Goal: Information Seeking & Learning: Stay updated

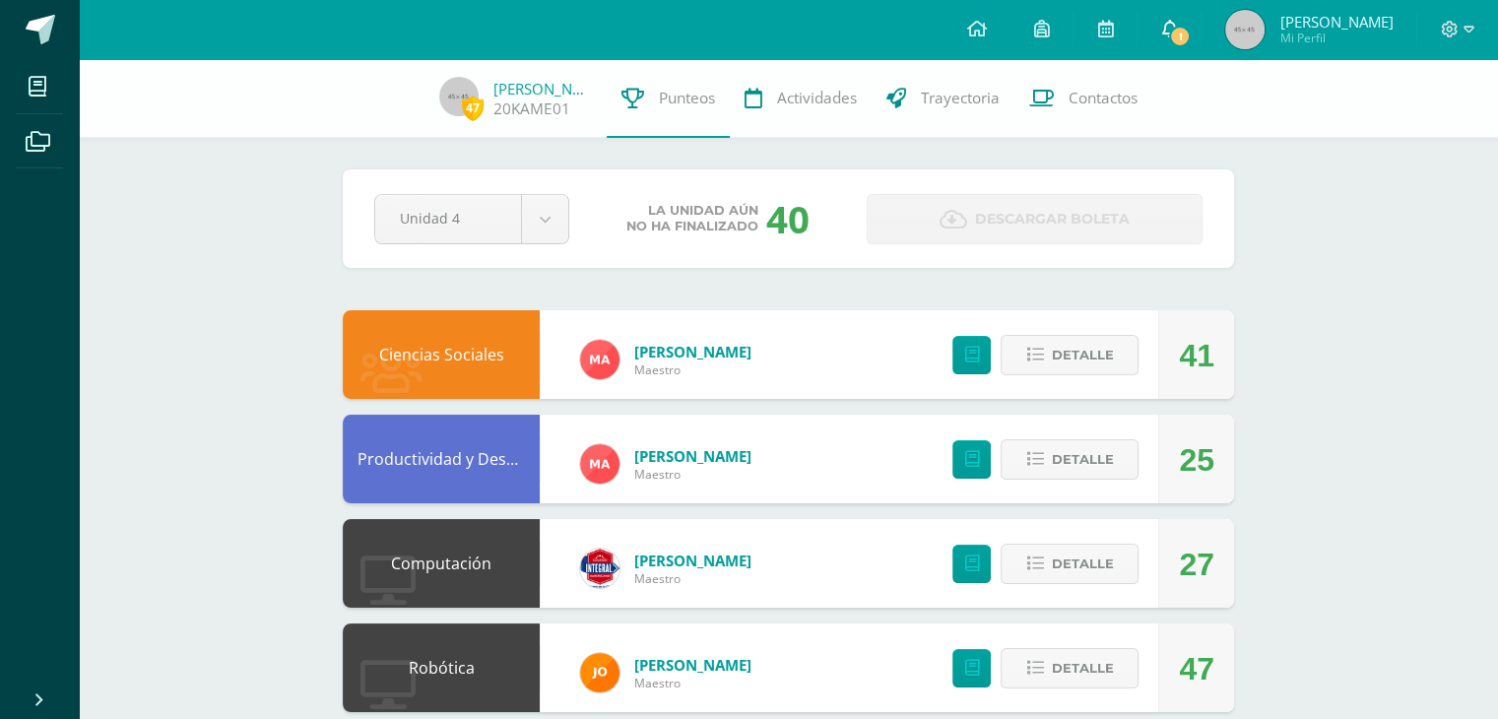
click at [1191, 35] on span "1" at bounding box center [1180, 37] width 22 height 22
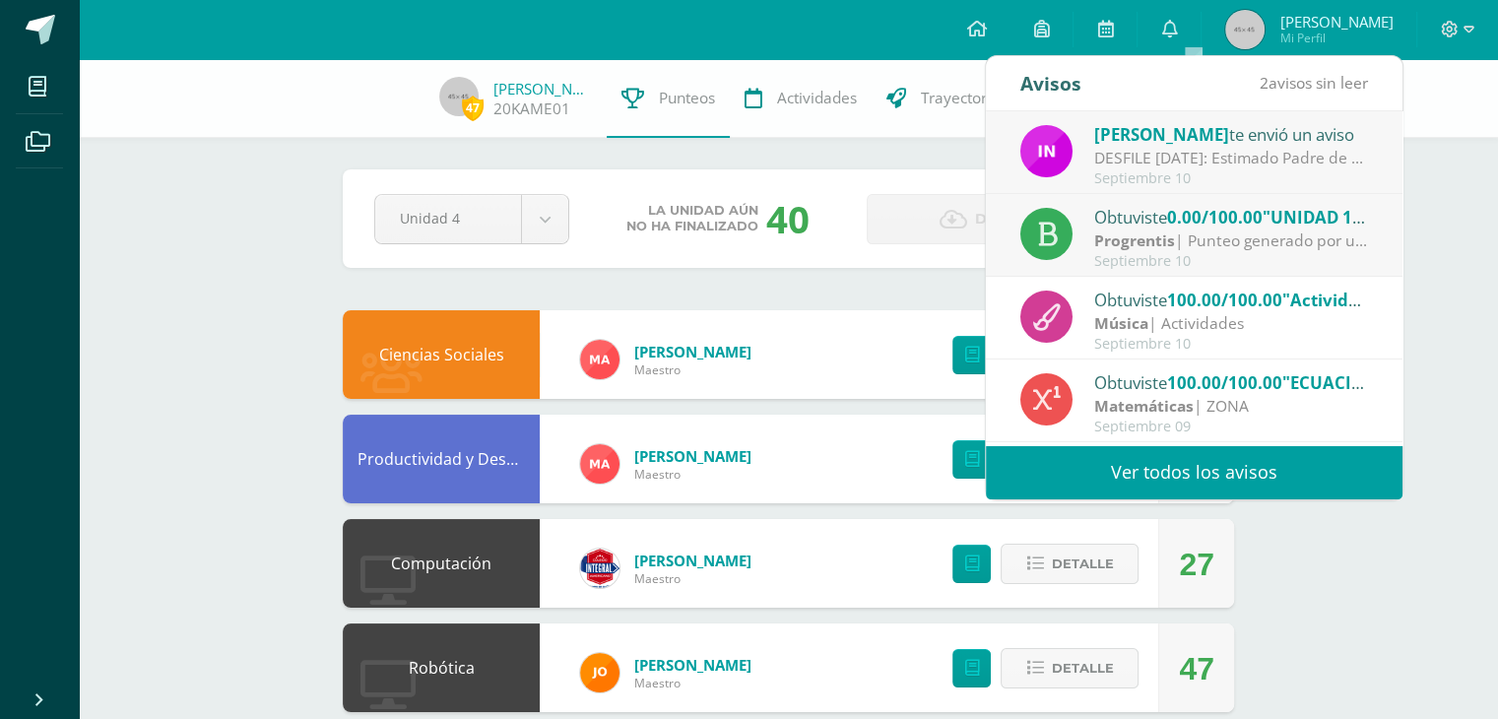
click at [1183, 253] on div "Septiembre 10" at bounding box center [1231, 261] width 274 height 17
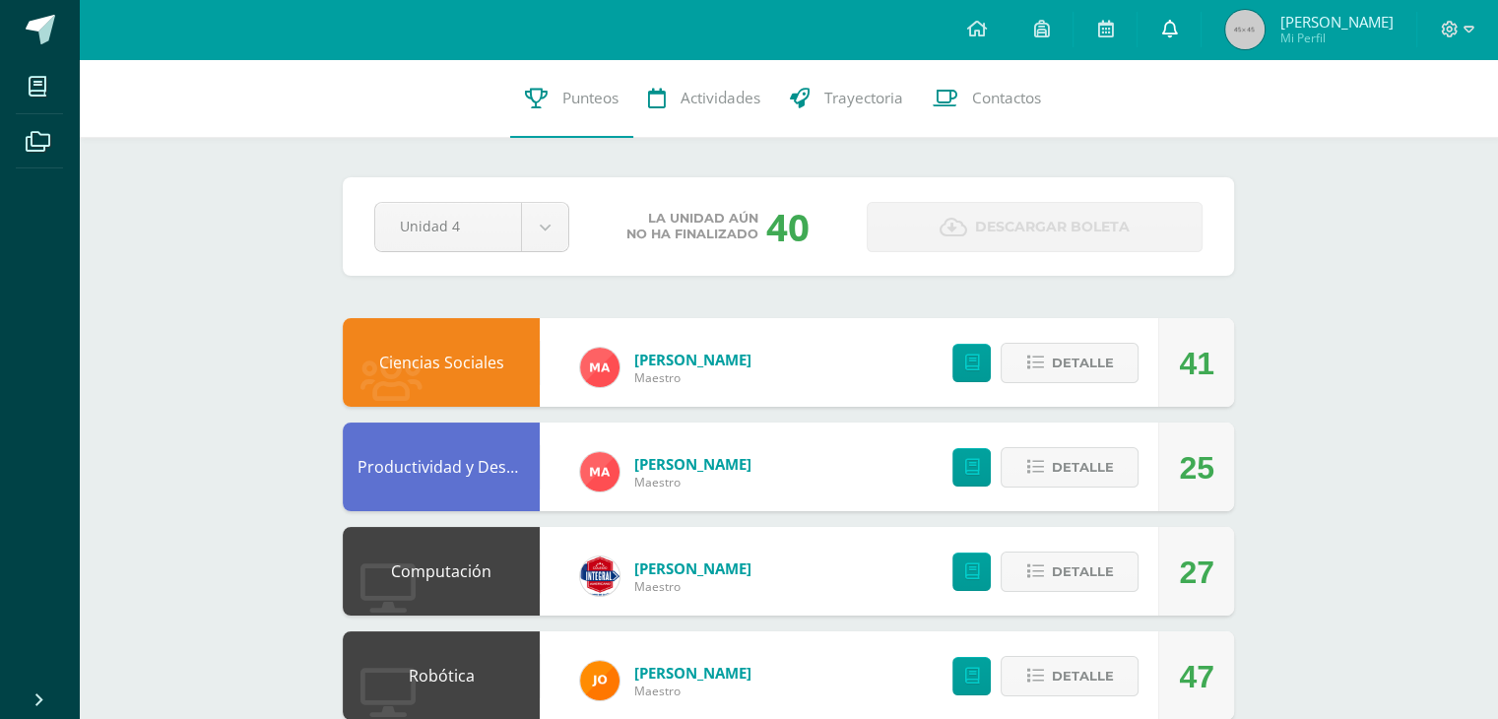
click at [1177, 29] on icon at bounding box center [1169, 29] width 16 height 18
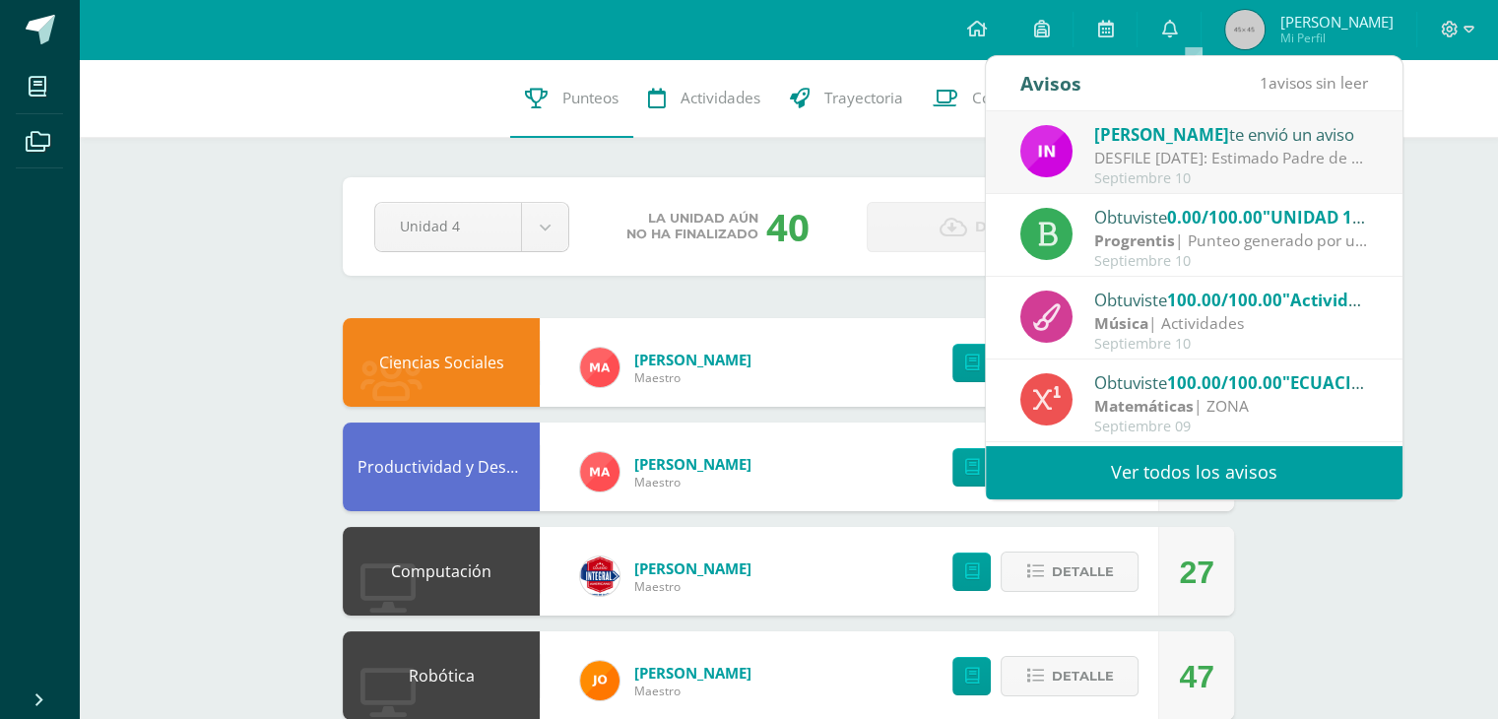
click at [1186, 240] on div "Progrentis | Punteo generado por unidad individual" at bounding box center [1231, 241] width 274 height 23
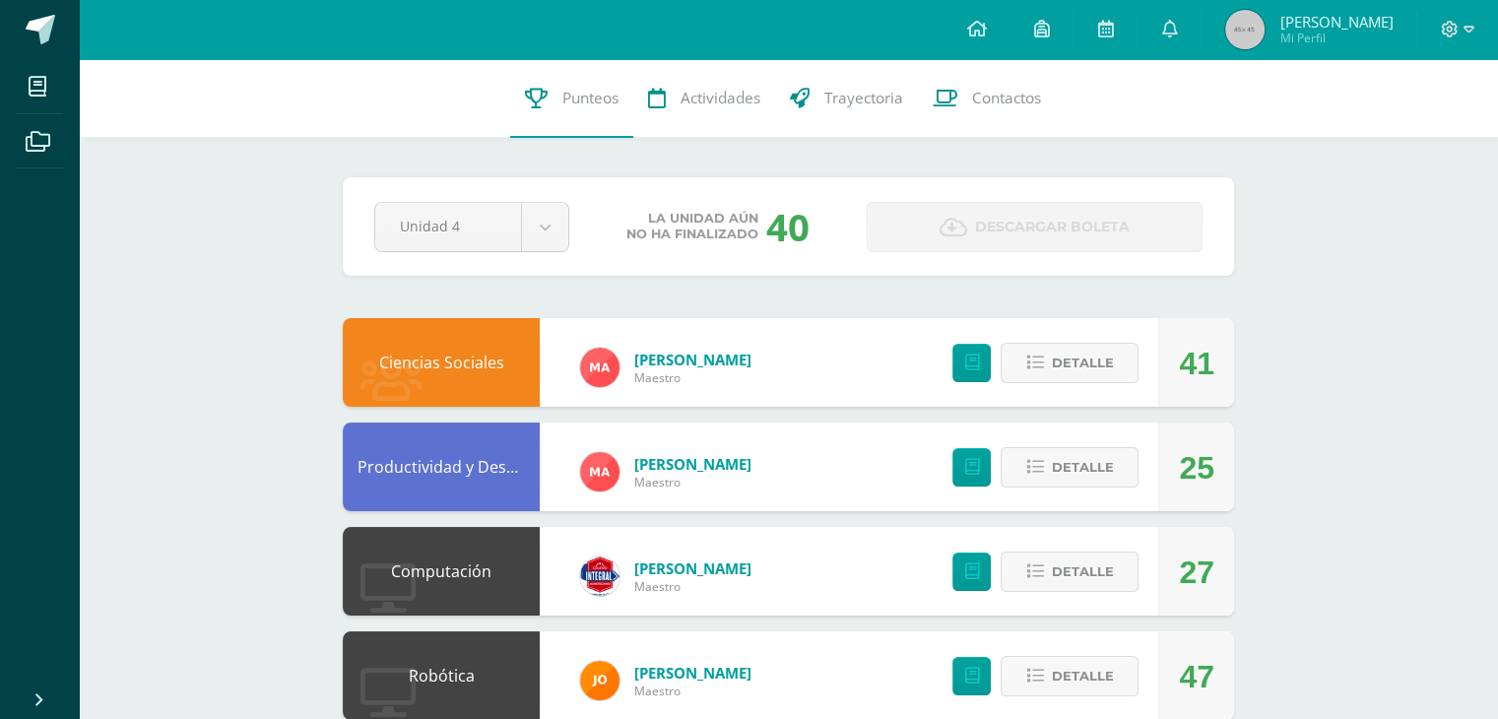
scroll to position [115, 0]
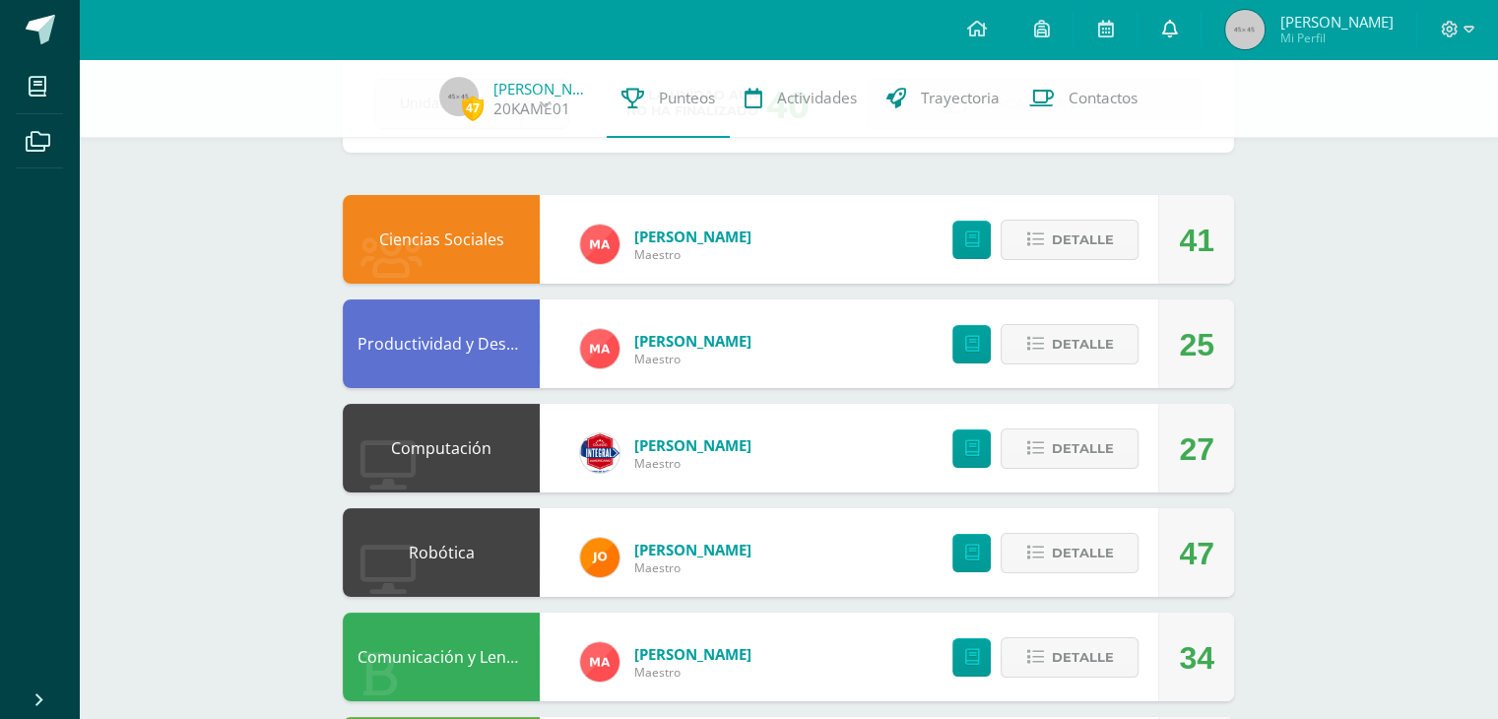
click at [1177, 29] on icon at bounding box center [1169, 29] width 16 height 18
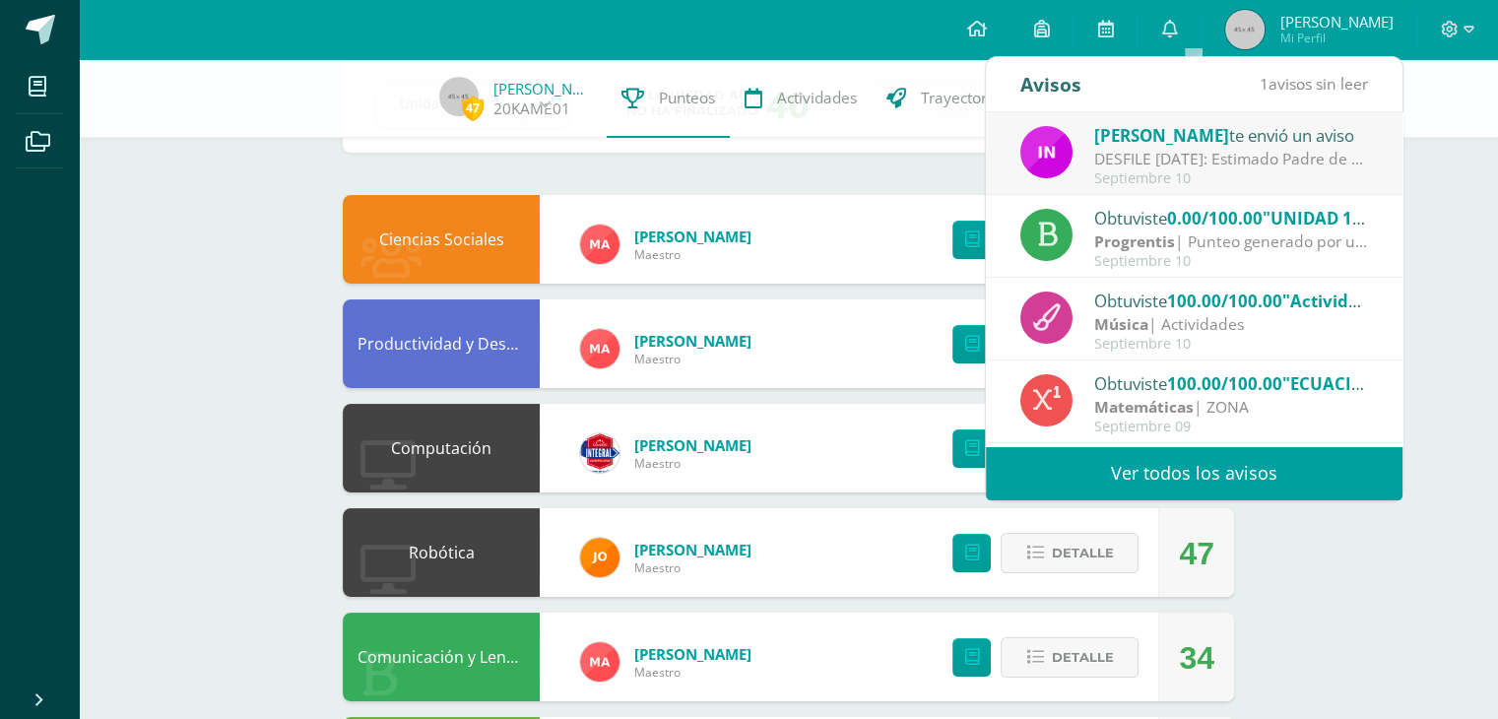
click at [1175, 240] on div "Progrentis | Punteo generado por unidad individual" at bounding box center [1231, 242] width 274 height 23
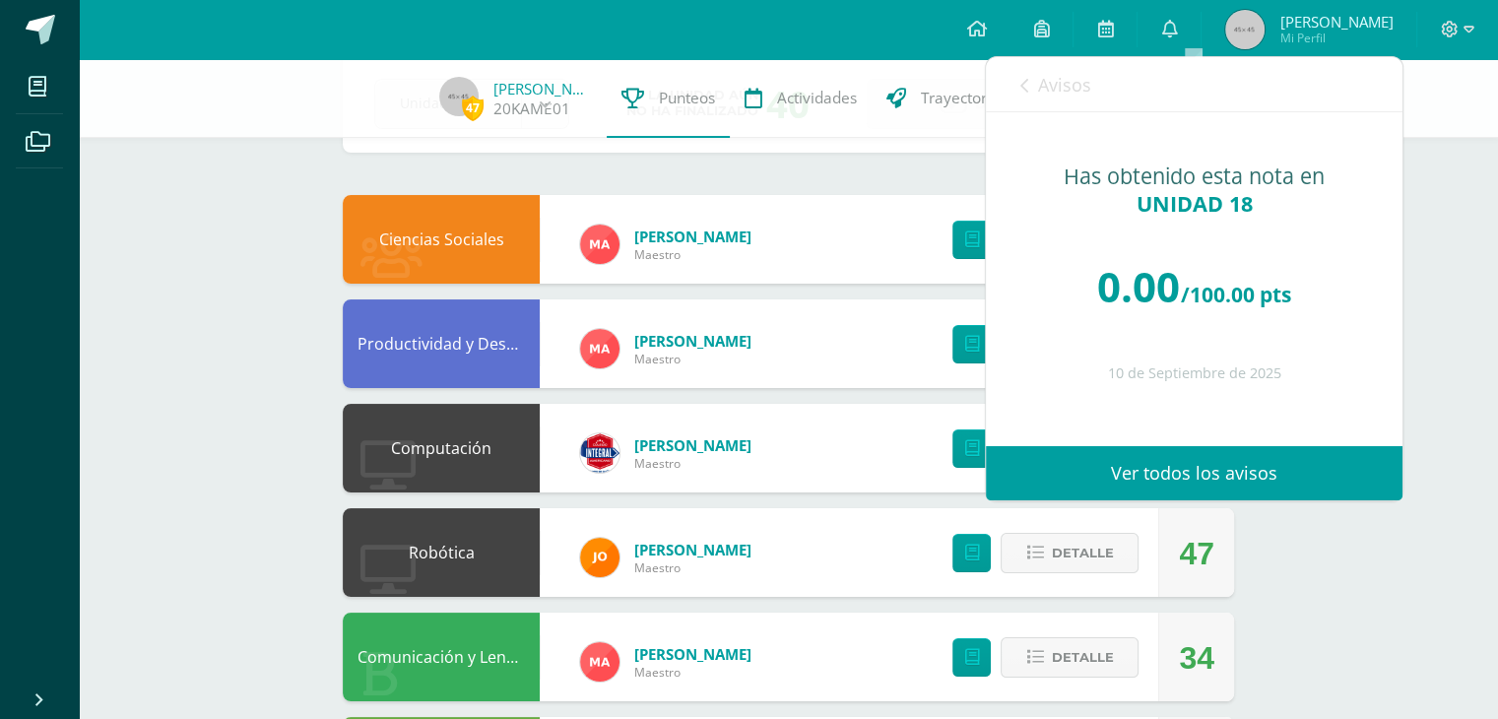
click at [1229, 469] on link "Ver todos los avisos" at bounding box center [1194, 473] width 417 height 54
click at [1022, 80] on icon at bounding box center [1025, 86] width 8 height 16
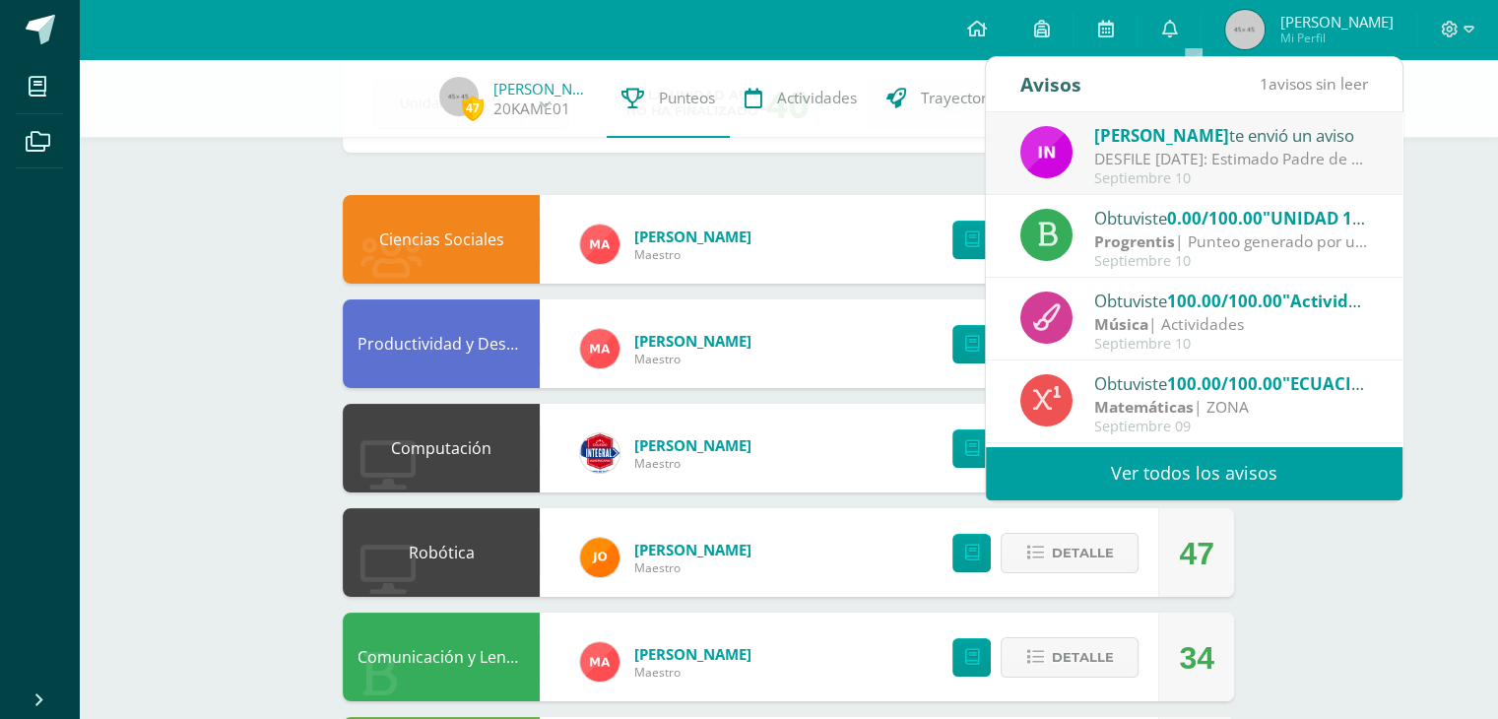
click at [1242, 477] on link "Ver todos los avisos" at bounding box center [1194, 473] width 417 height 54
click at [1277, 273] on div "Obtuviste 0.00/100.00 "UNIDAD 18" en Progrentis Progrentis | Punteo generado po…" at bounding box center [1194, 236] width 417 height 83
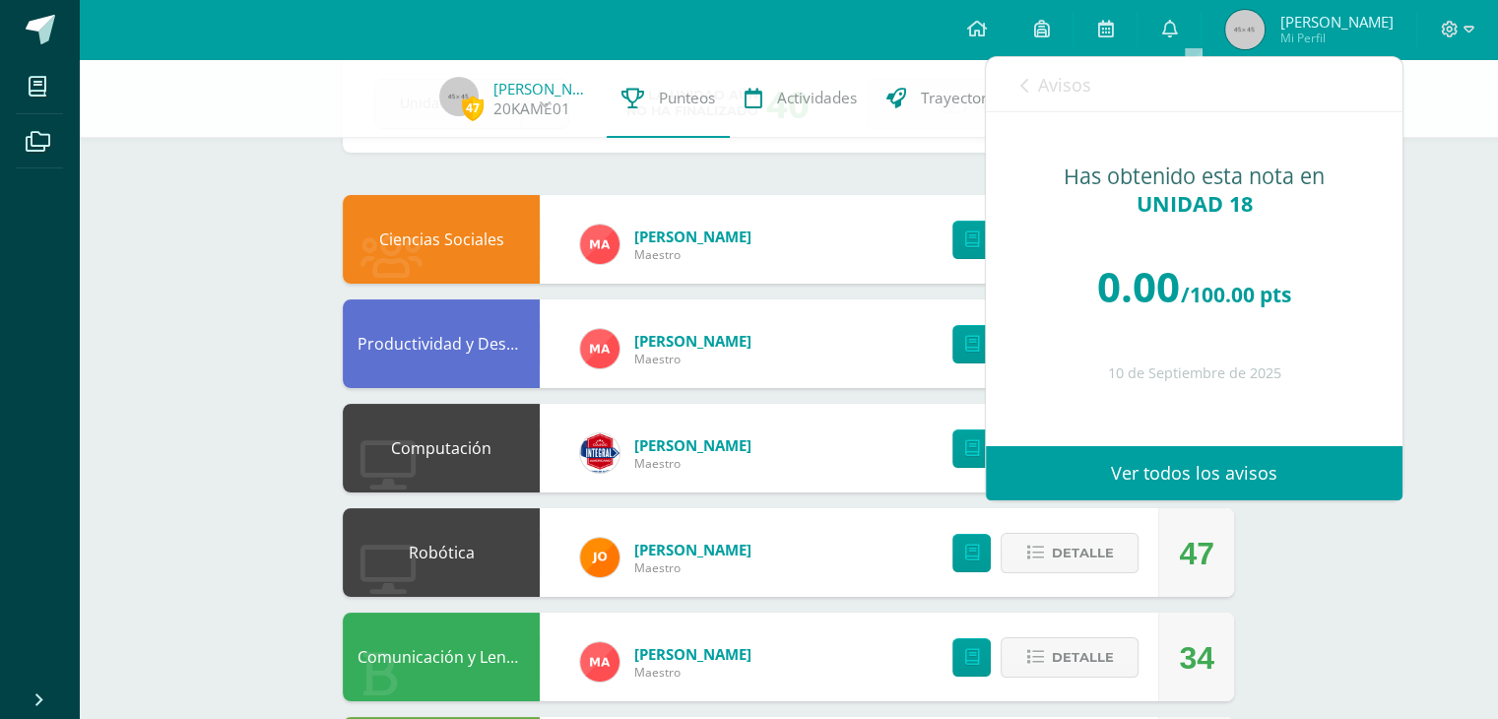
click at [1027, 88] on icon at bounding box center [1025, 86] width 8 height 16
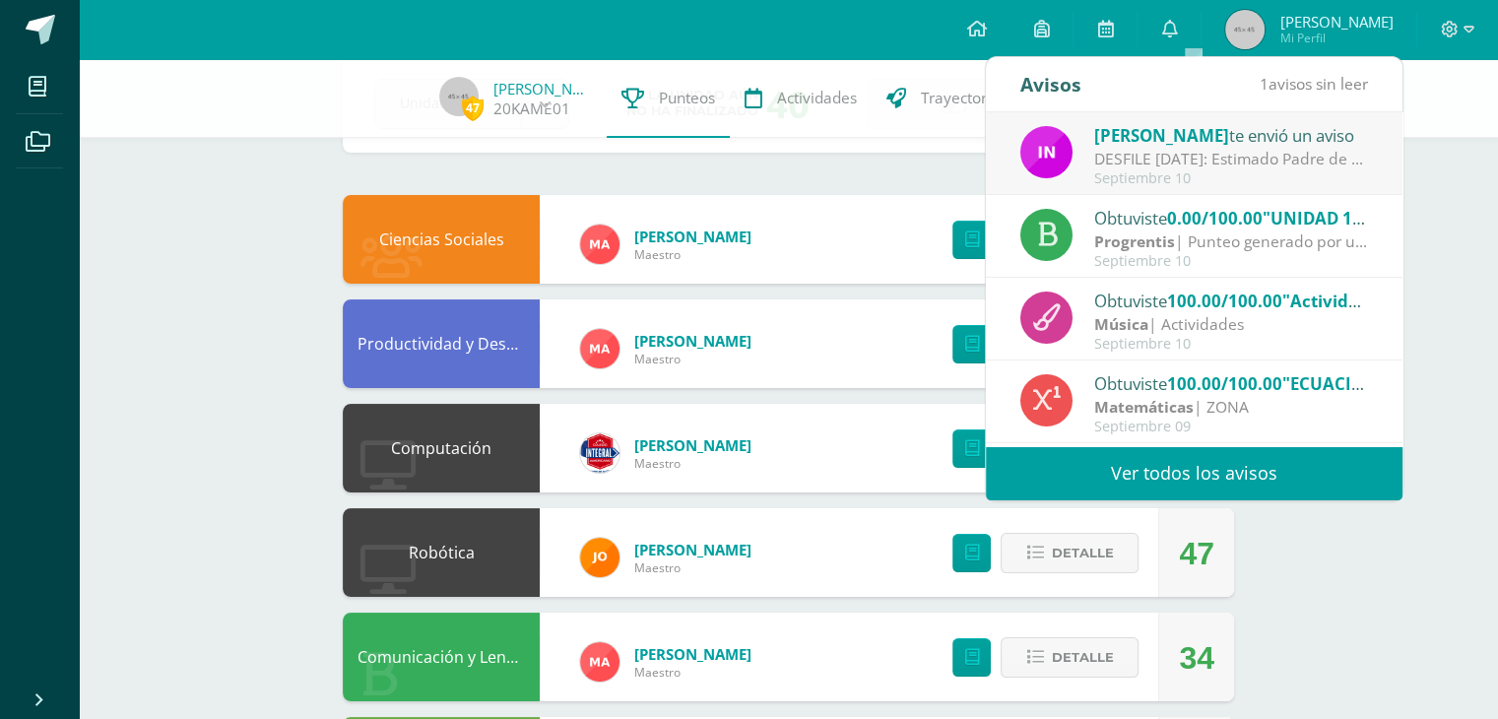
click at [1106, 150] on div "DESFILE [DATE]: Estimado Padre de Familia, Adjuntamos información importante [P…" at bounding box center [1231, 159] width 274 height 23
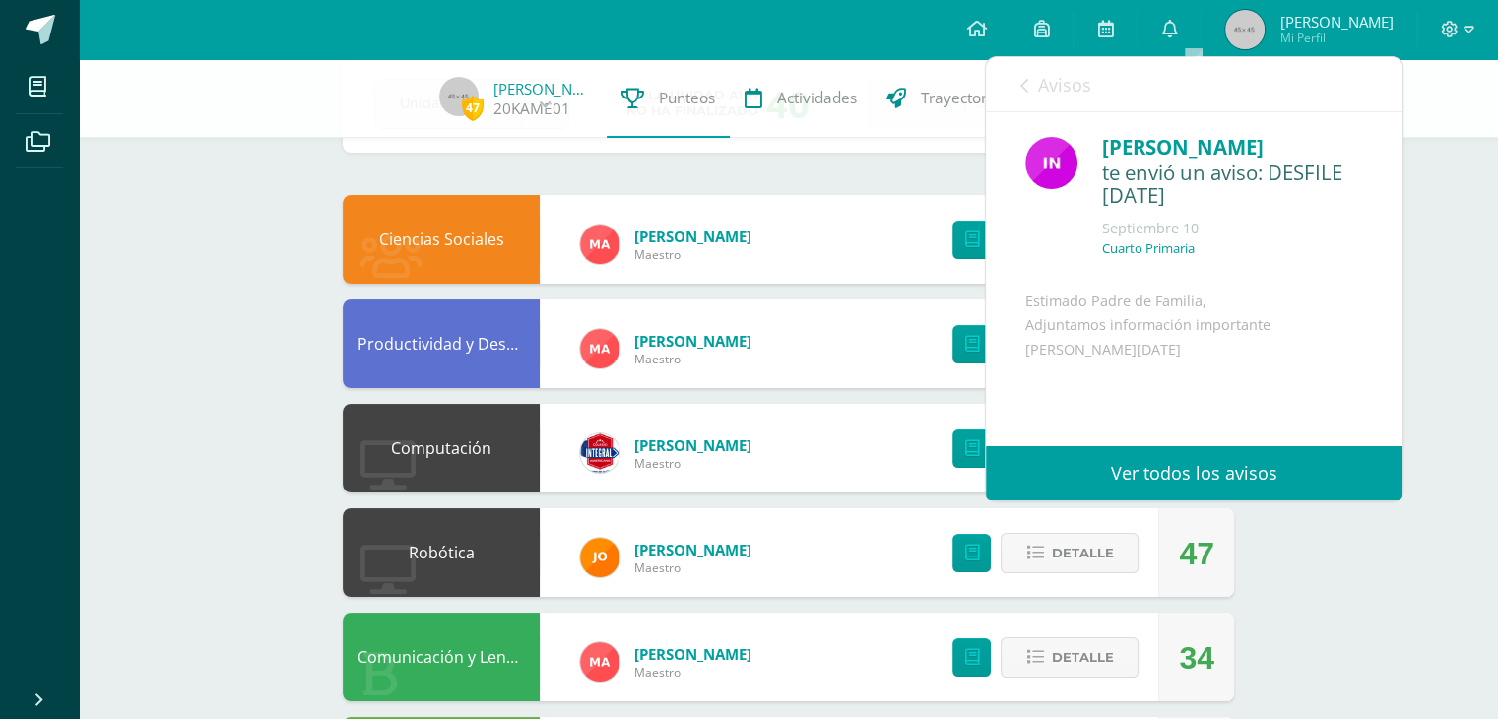
click at [1024, 78] on icon at bounding box center [1025, 86] width 8 height 16
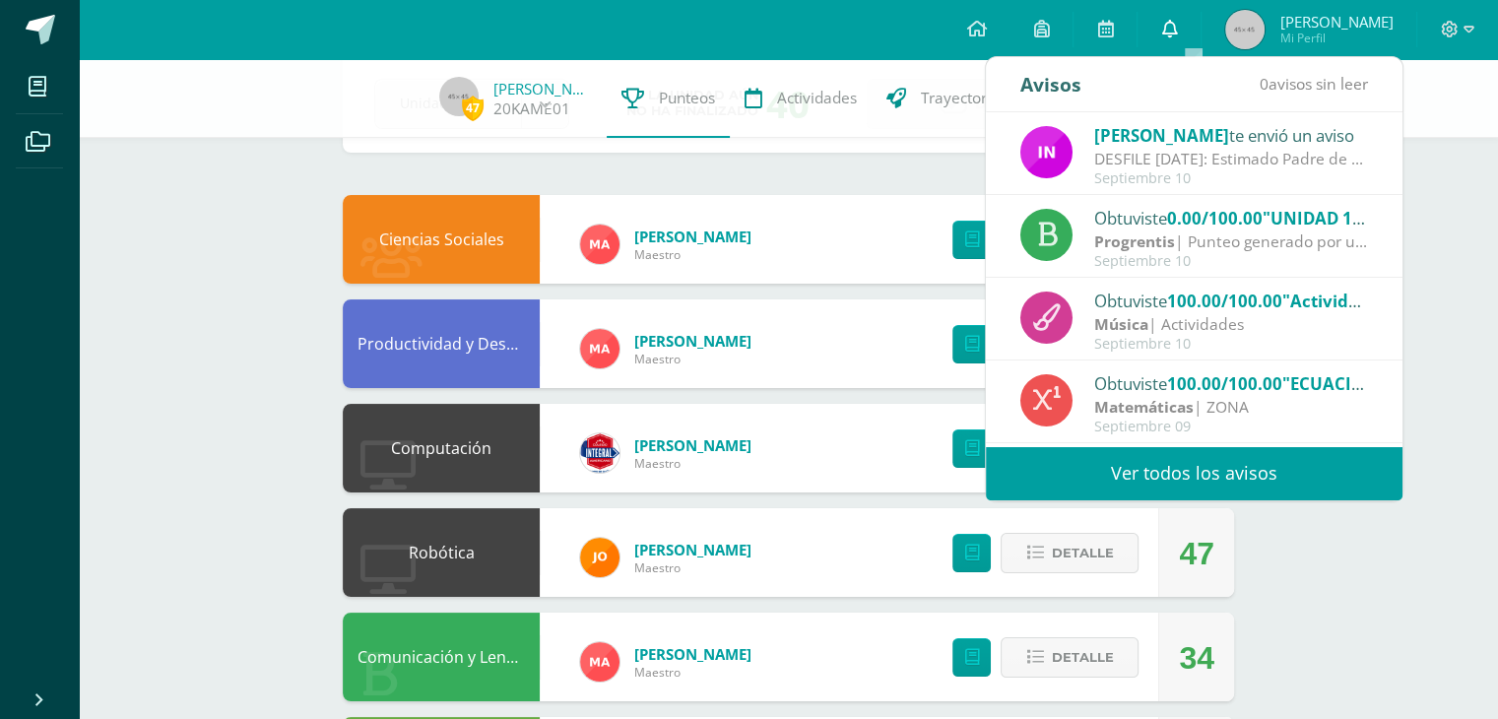
click at [1177, 25] on icon at bounding box center [1169, 29] width 16 height 18
click at [916, 25] on div "Configuración Cerrar sesión [PERSON_NAME] Mi Perfil 1 0 Mis accesos directos CO…" at bounding box center [789, 29] width 1420 height 59
